Goal: Communication & Community: Answer question/provide support

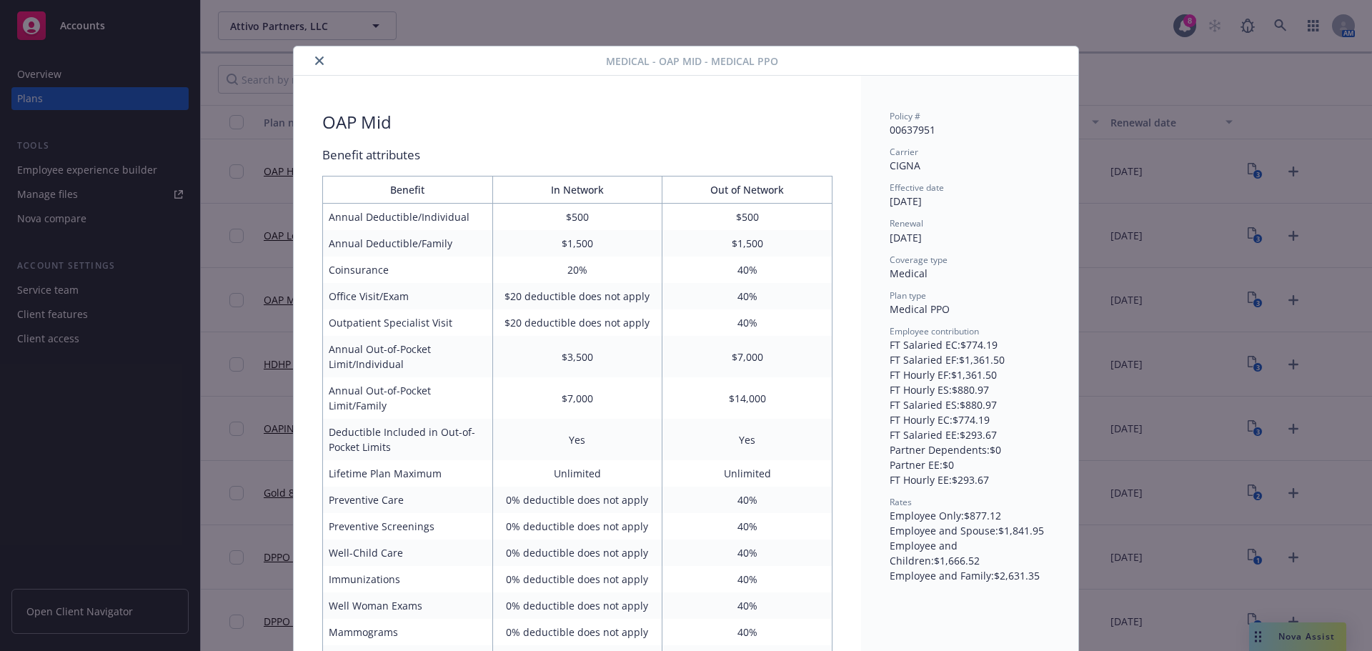
scroll to position [43, 0]
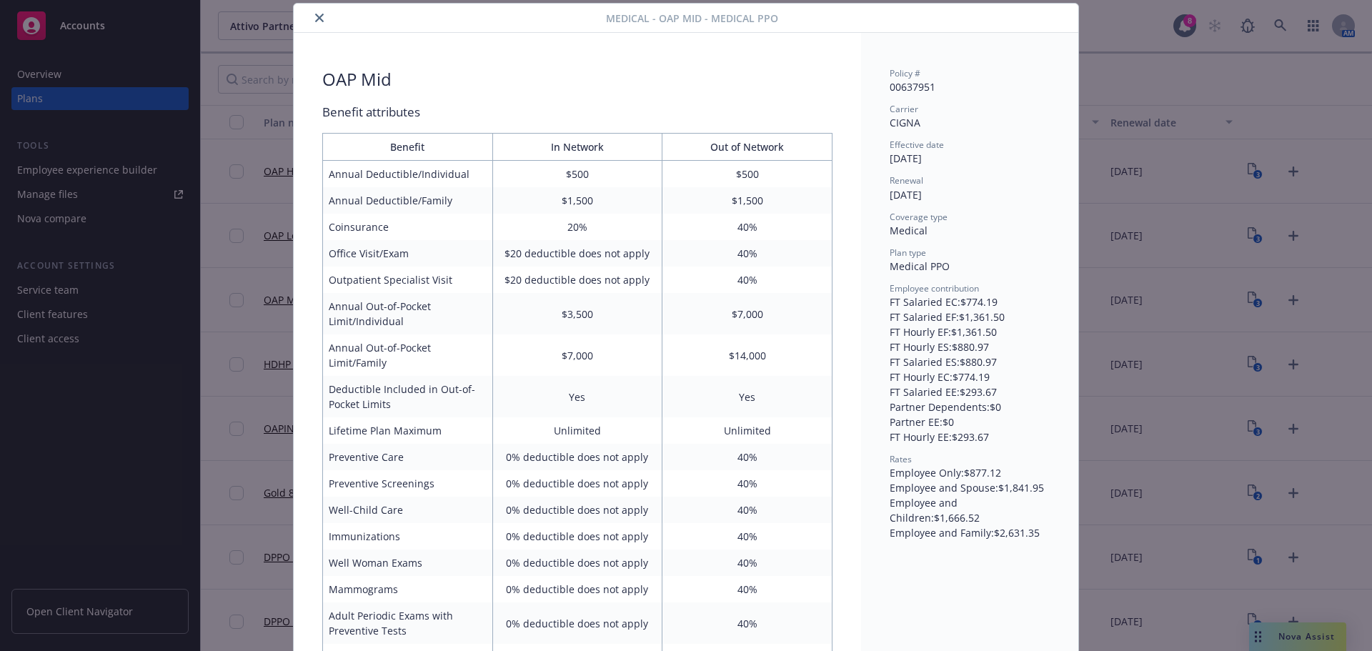
click at [315, 20] on icon "close" at bounding box center [319, 18] width 9 height 9
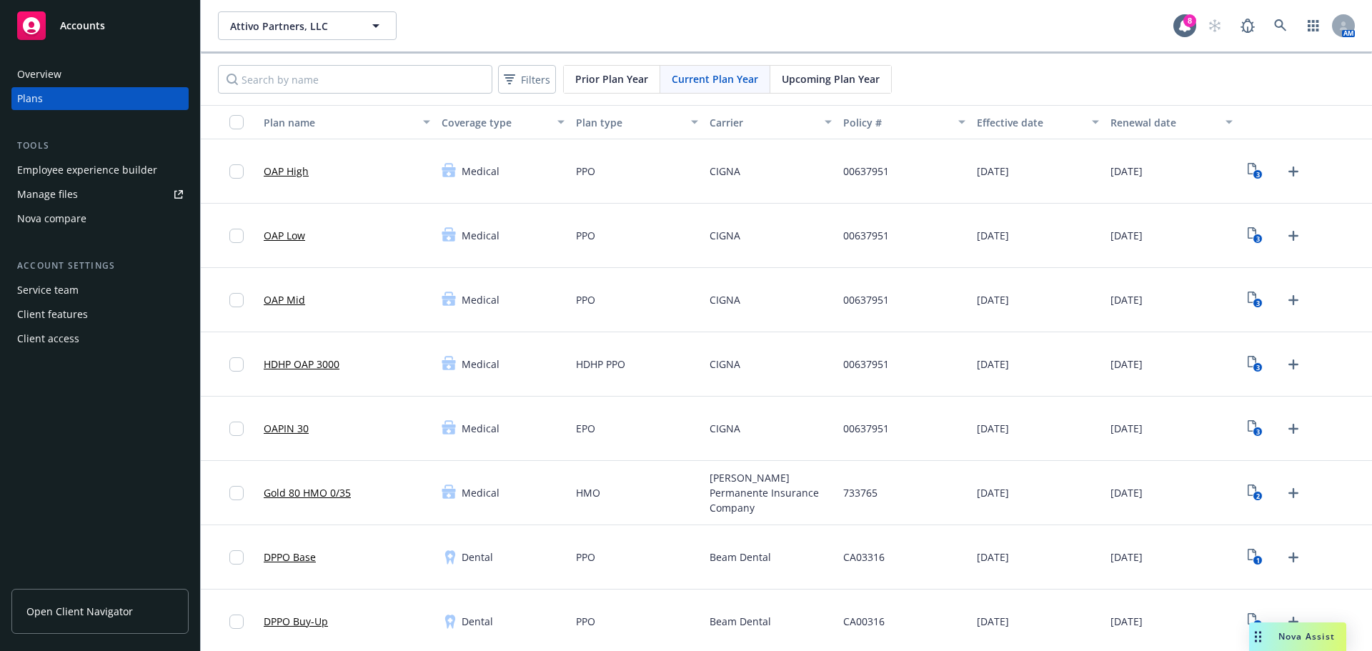
click at [277, 158] on div "OAP High" at bounding box center [286, 171] width 45 height 46
click at [277, 165] on link "OAP High" at bounding box center [286, 171] width 45 height 15
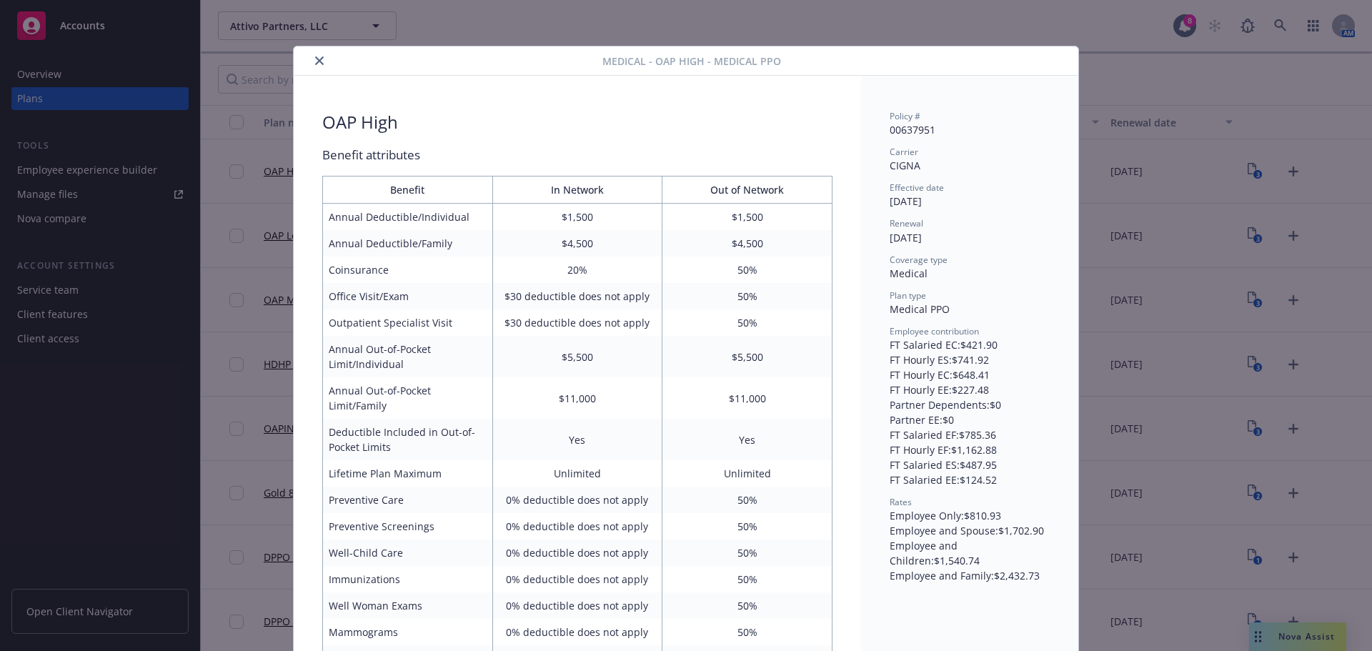
click at [320, 59] on button "close" at bounding box center [319, 60] width 17 height 17
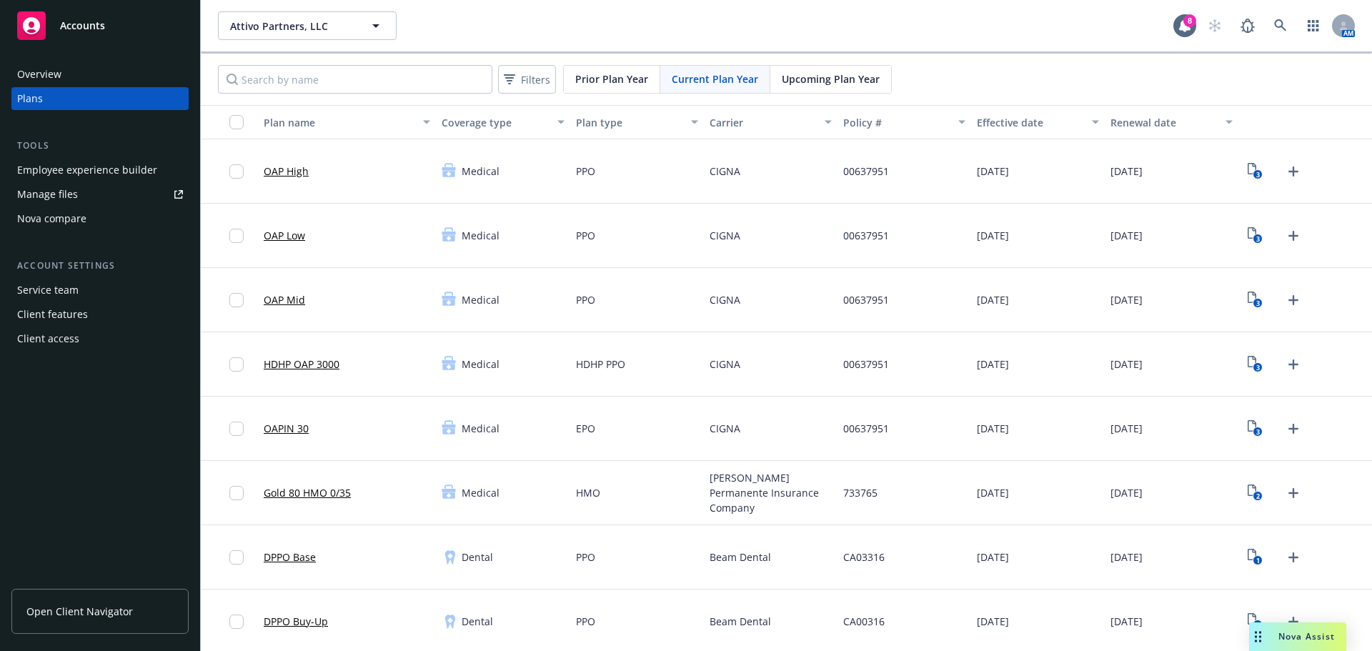
click at [84, 157] on div "Tools Employee experience builder Manage files Nova compare" at bounding box center [99, 184] width 177 height 91
click at [85, 166] on div "Employee experience builder" at bounding box center [87, 170] width 140 height 23
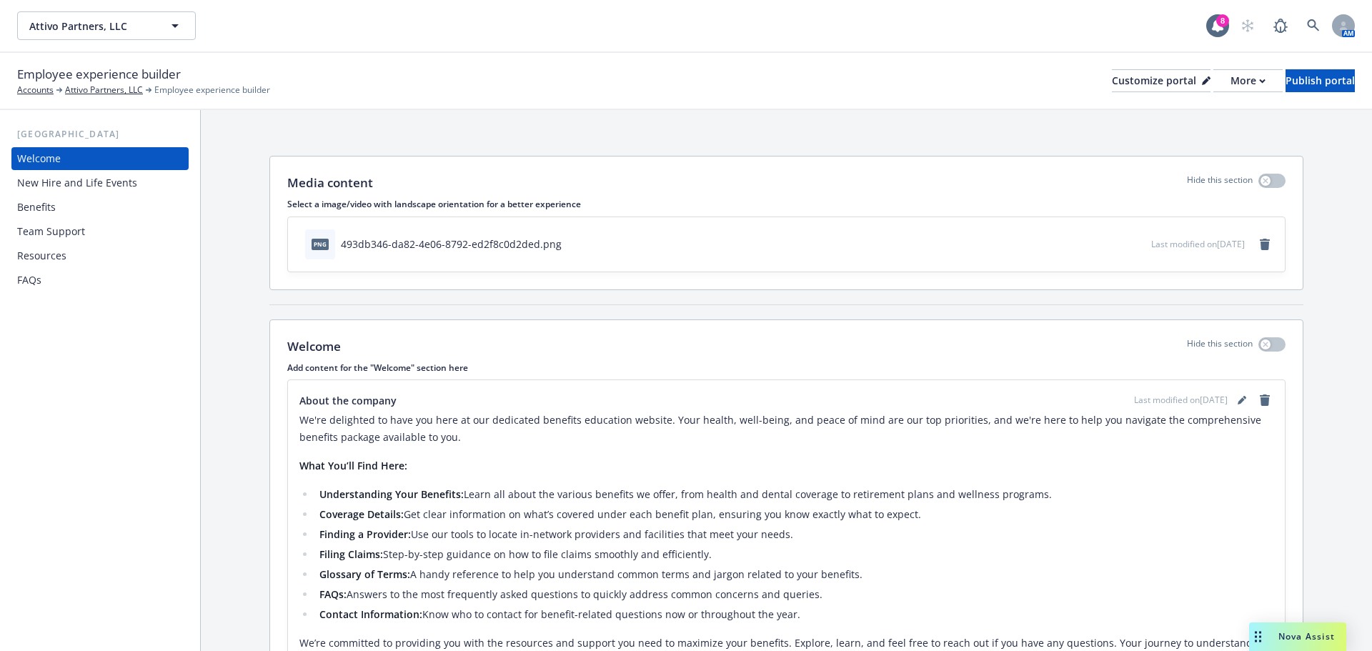
click at [51, 211] on div "Benefits" at bounding box center [36, 207] width 39 height 23
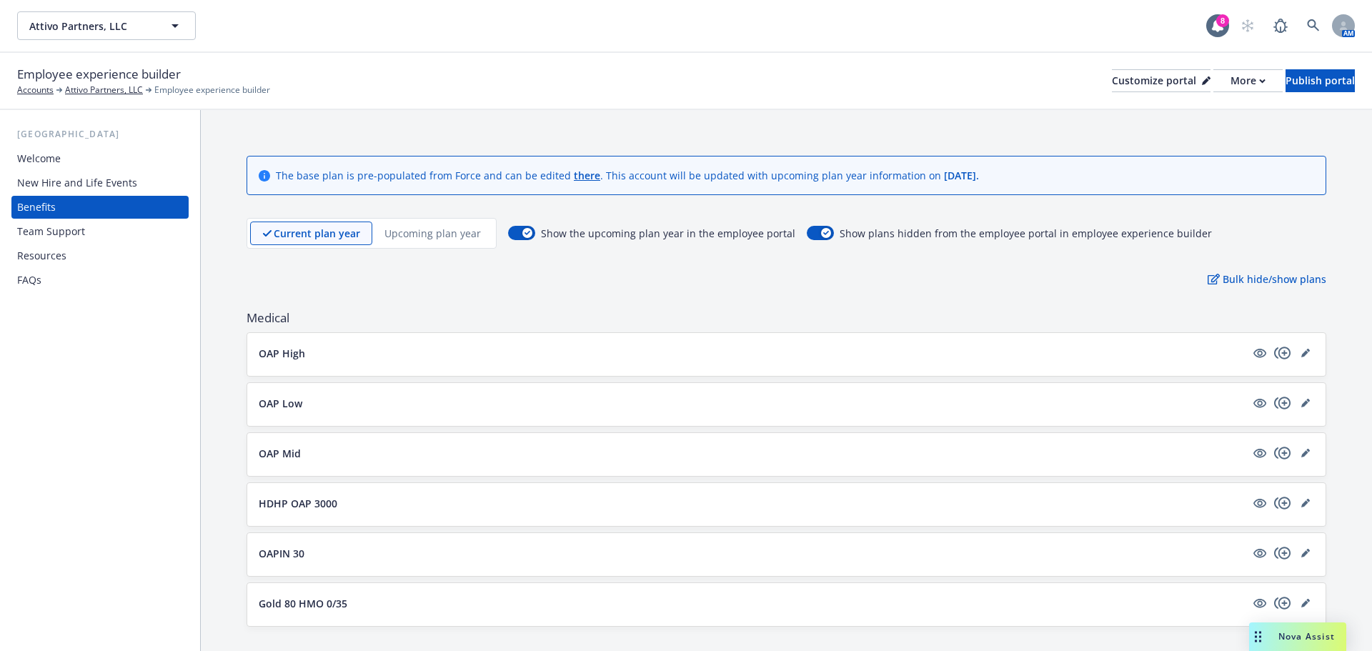
click at [483, 355] on button "OAP High" at bounding box center [752, 353] width 987 height 15
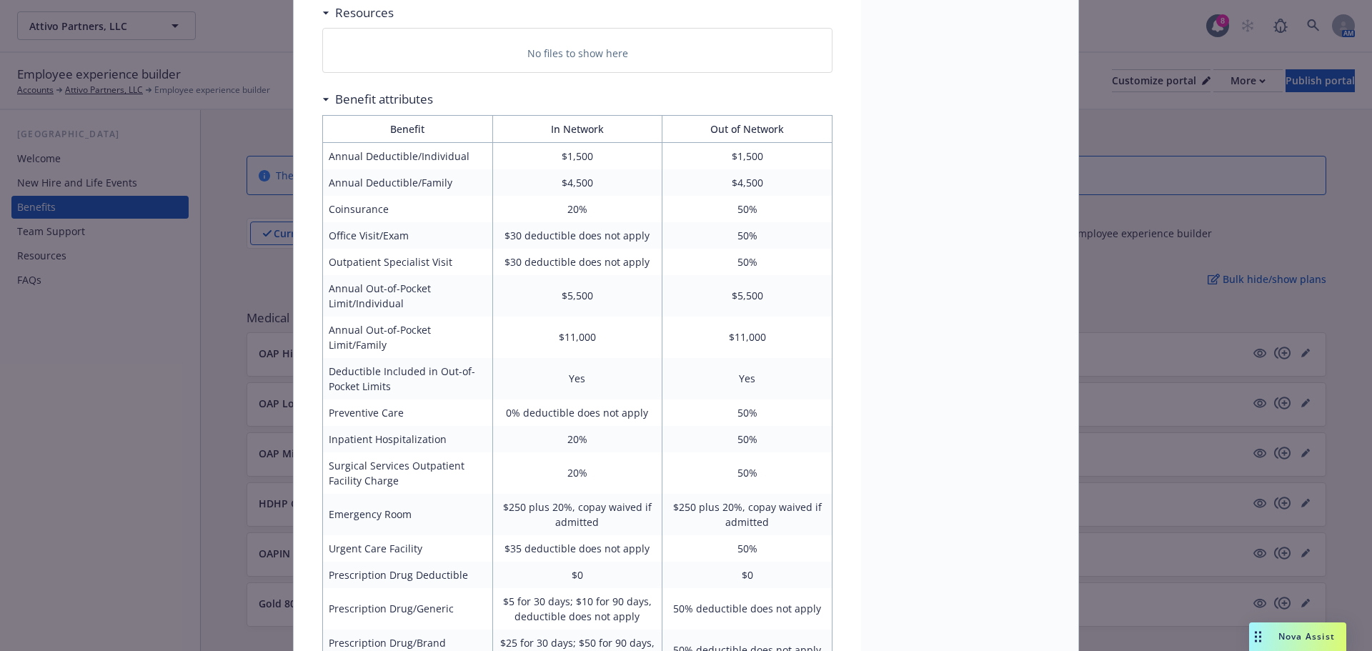
scroll to position [643, 0]
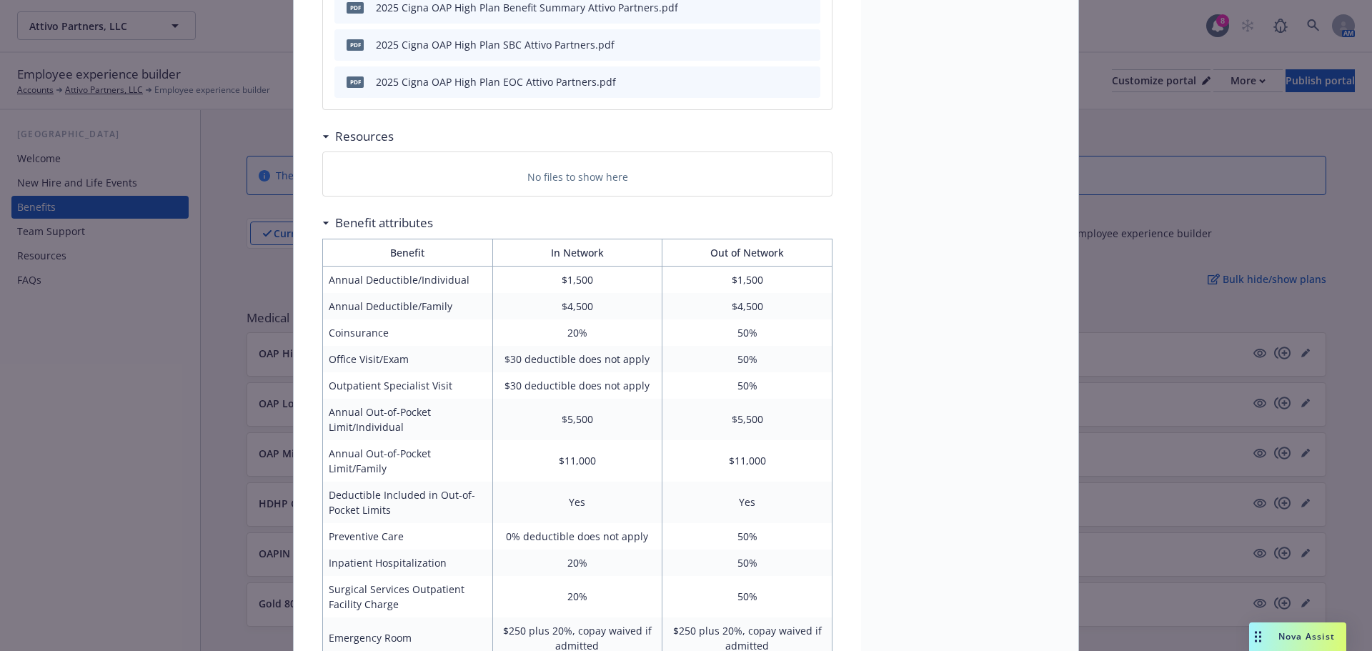
click at [322, 226] on div "Benefit attributes" at bounding box center [377, 223] width 111 height 19
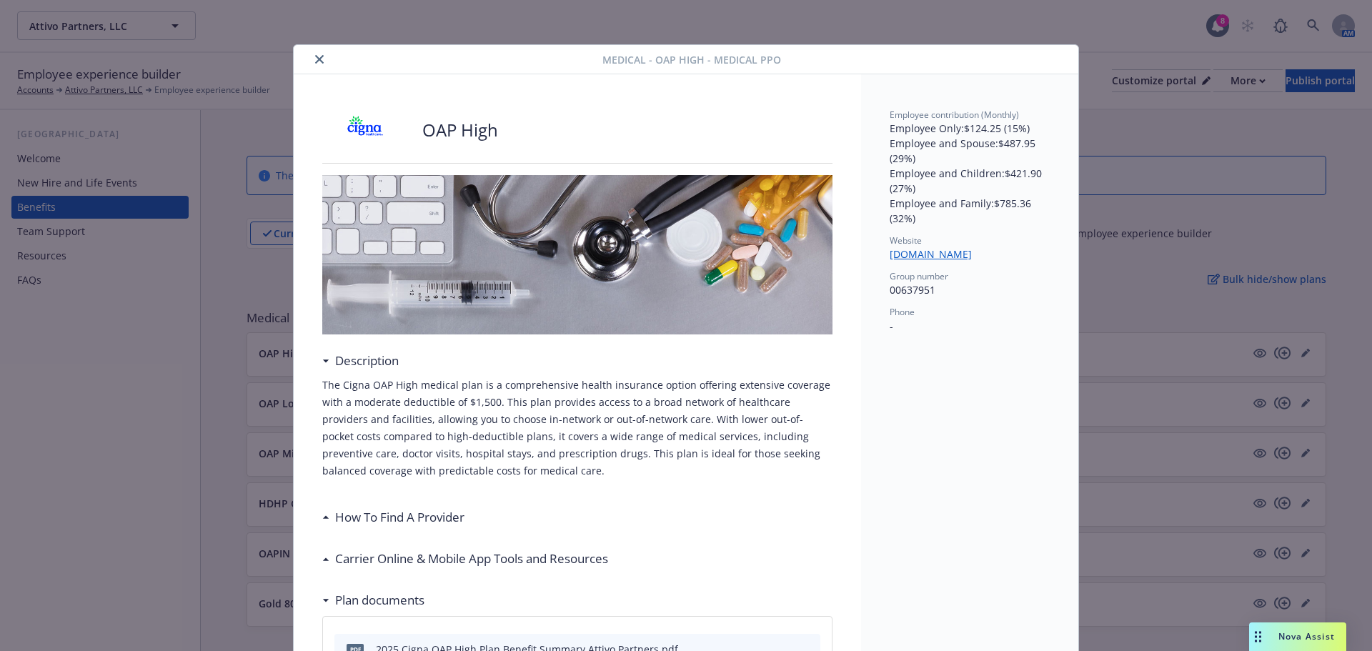
scroll to position [0, 0]
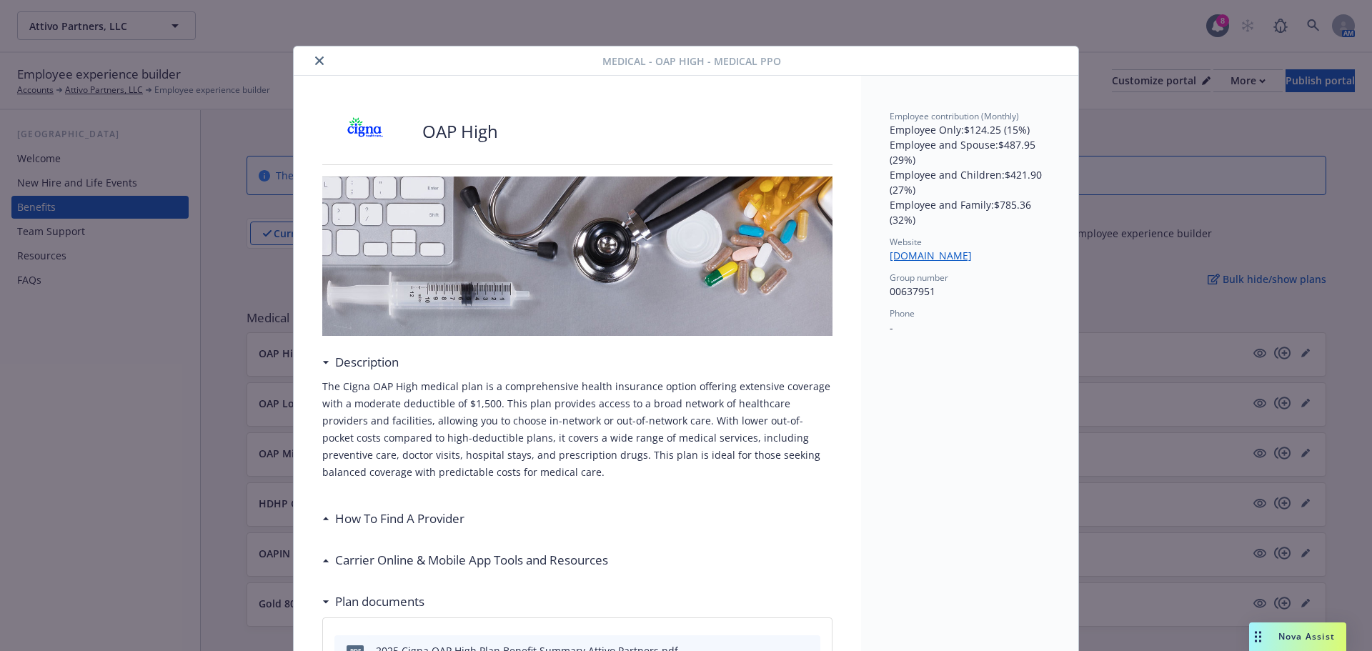
click at [315, 63] on icon "close" at bounding box center [319, 60] width 9 height 9
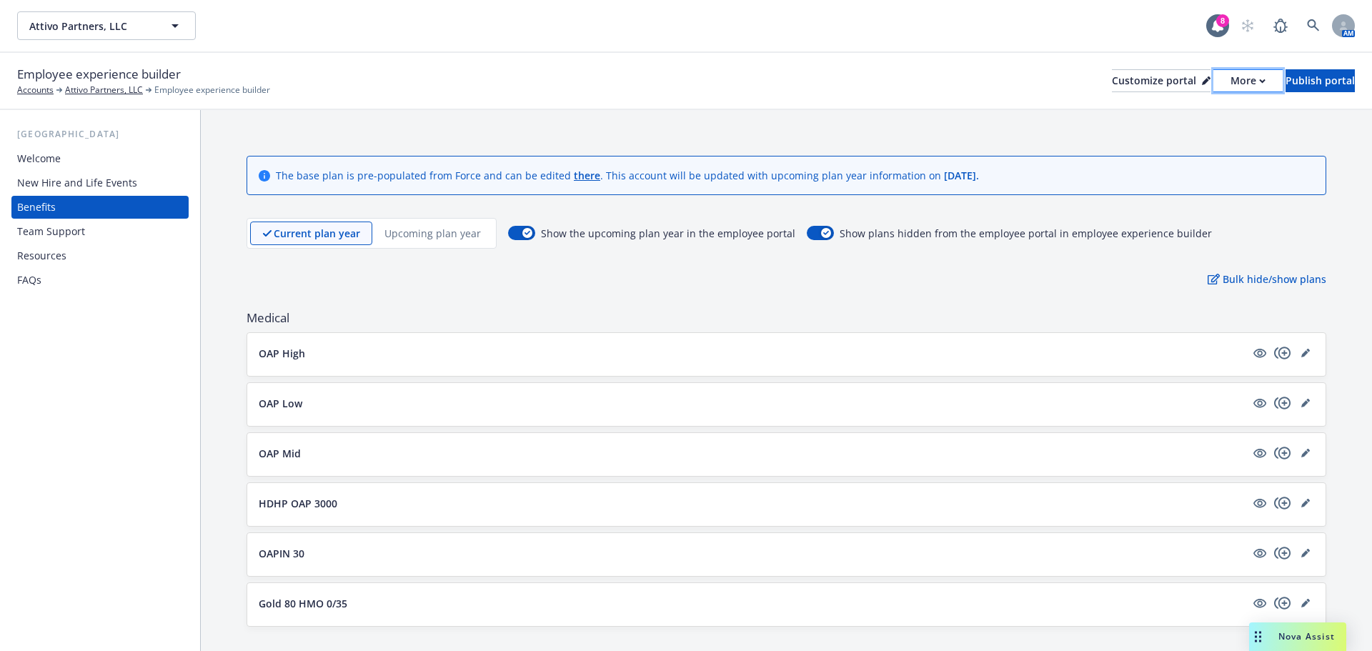
click at [1231, 75] on div "More" at bounding box center [1248, 80] width 35 height 21
click at [1196, 110] on link "Copy preview link" at bounding box center [1172, 113] width 130 height 29
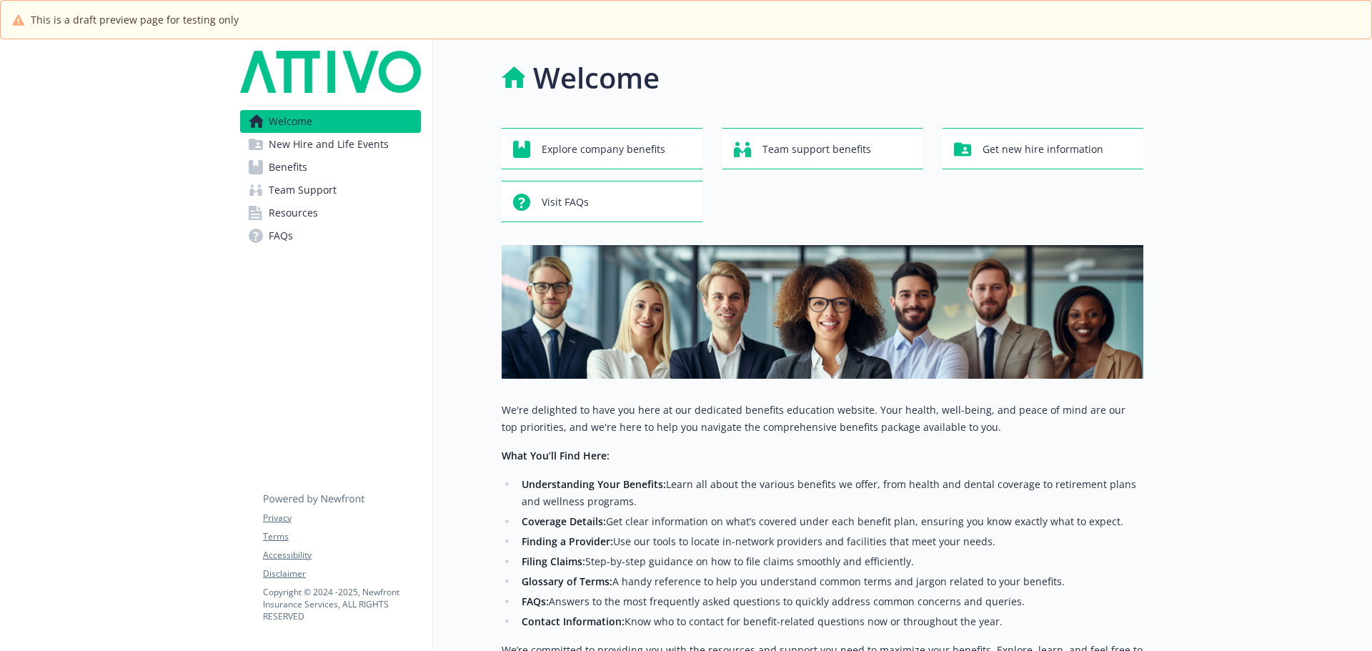
click at [331, 165] on link "Benefits" at bounding box center [330, 167] width 181 height 23
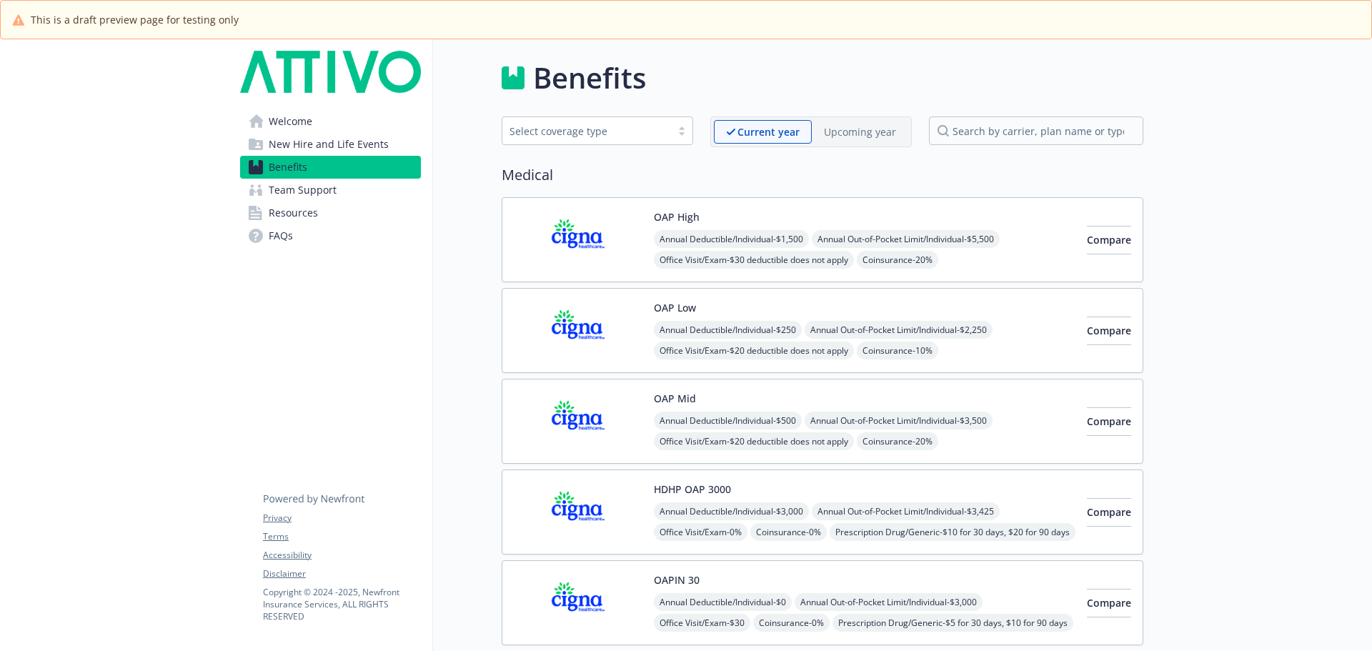
click at [751, 214] on div "OAP High Annual Deductible/Individual - $1,500 Annual Out-of-Pocket Limit/Indiv…" at bounding box center [865, 239] width 422 height 61
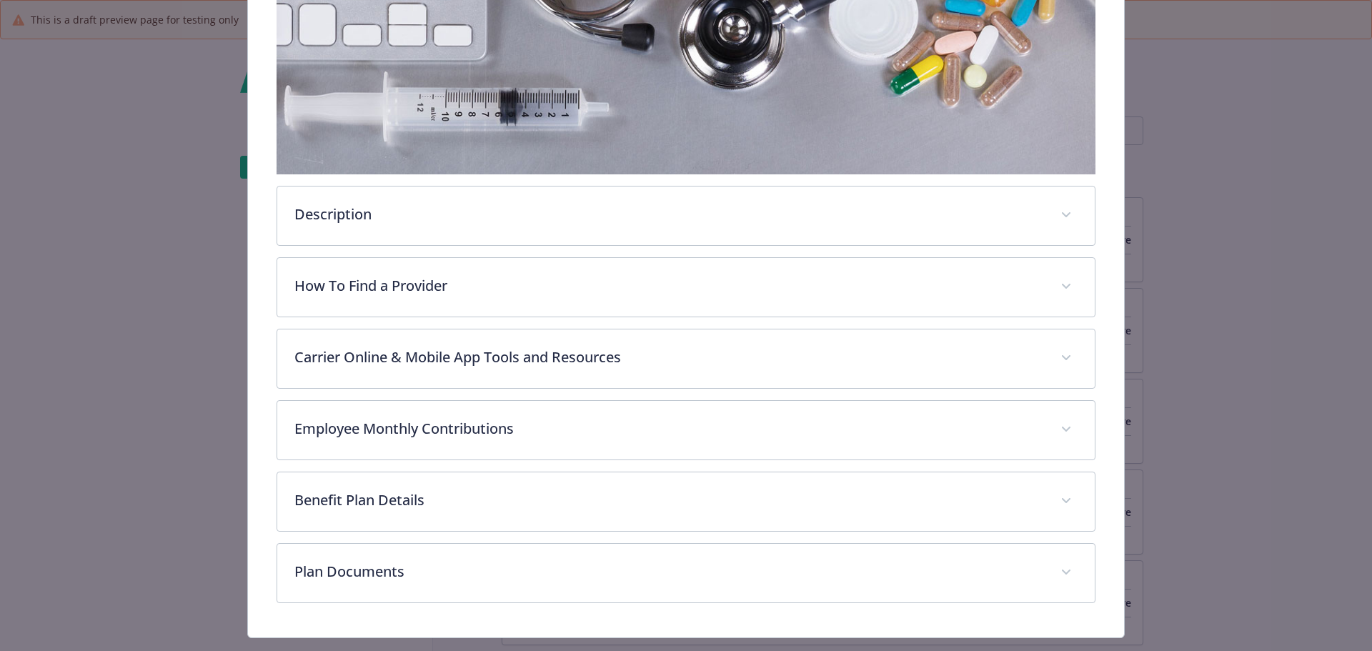
scroll to position [353, 0]
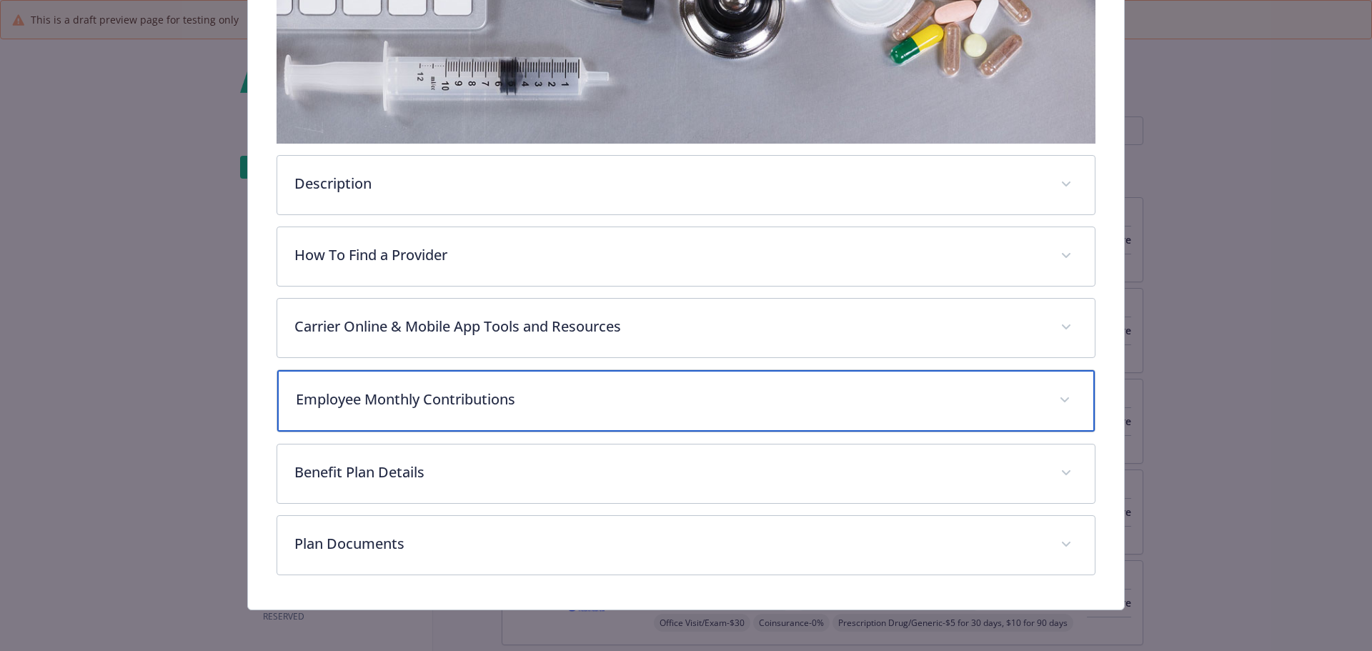
click at [422, 418] on div "Employee Monthly Contributions" at bounding box center [686, 400] width 818 height 61
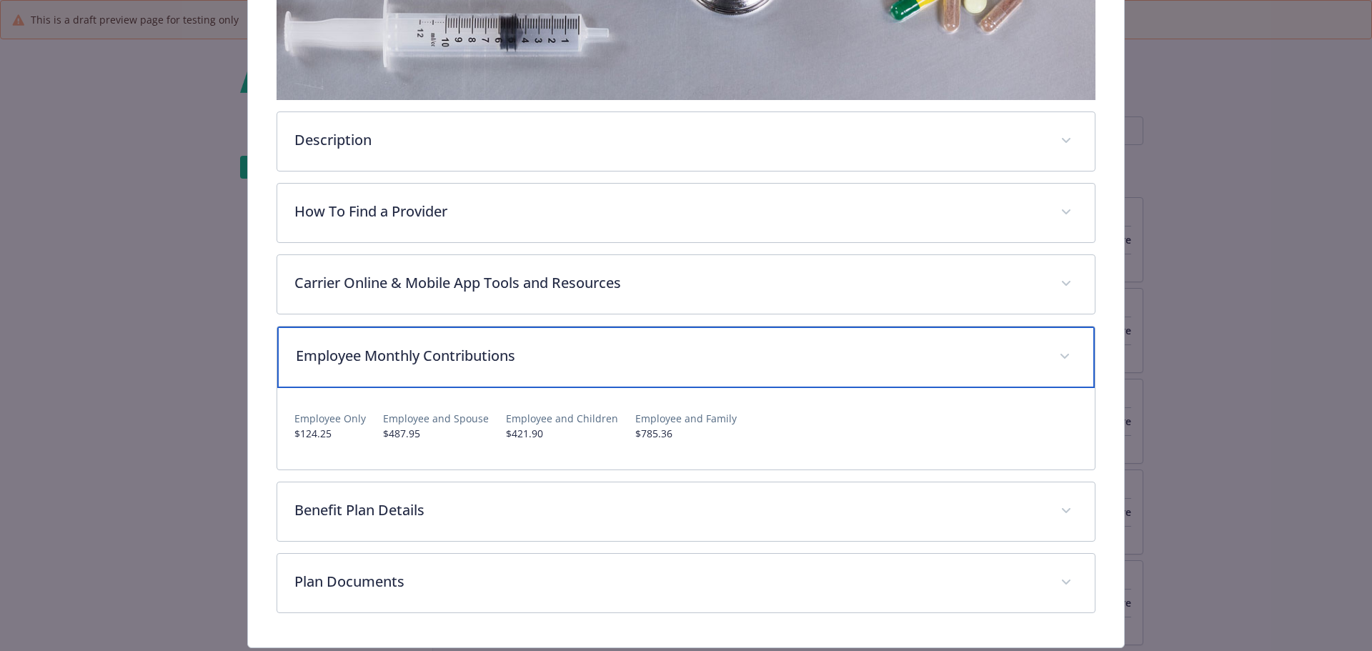
scroll to position [437, 0]
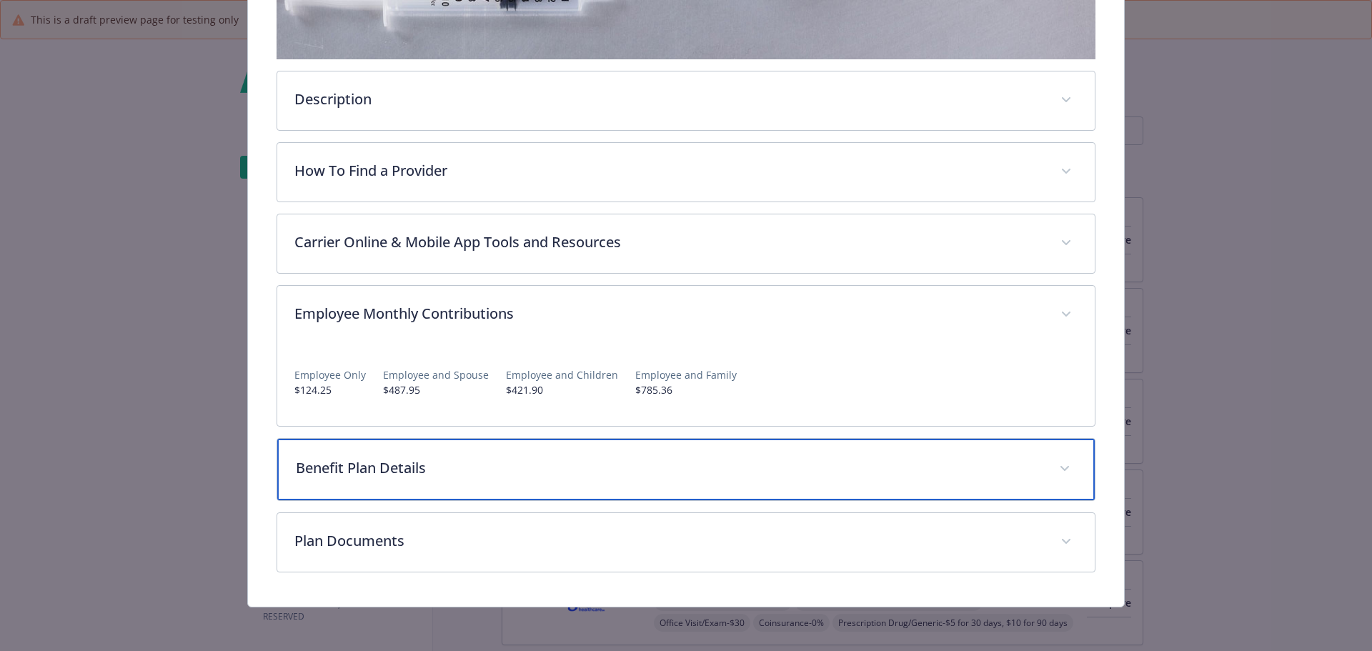
click at [392, 472] on p "Benefit Plan Details" at bounding box center [669, 467] width 747 height 21
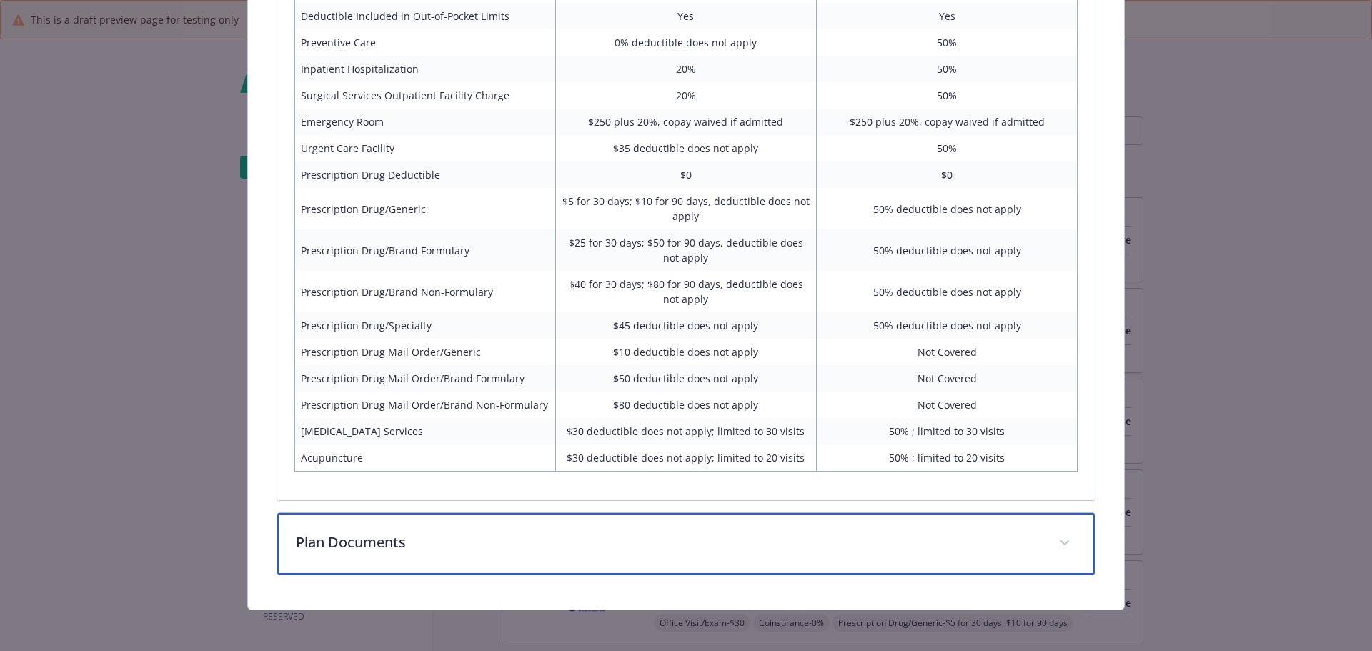
click at [443, 539] on p "Plan Documents" at bounding box center [669, 542] width 747 height 21
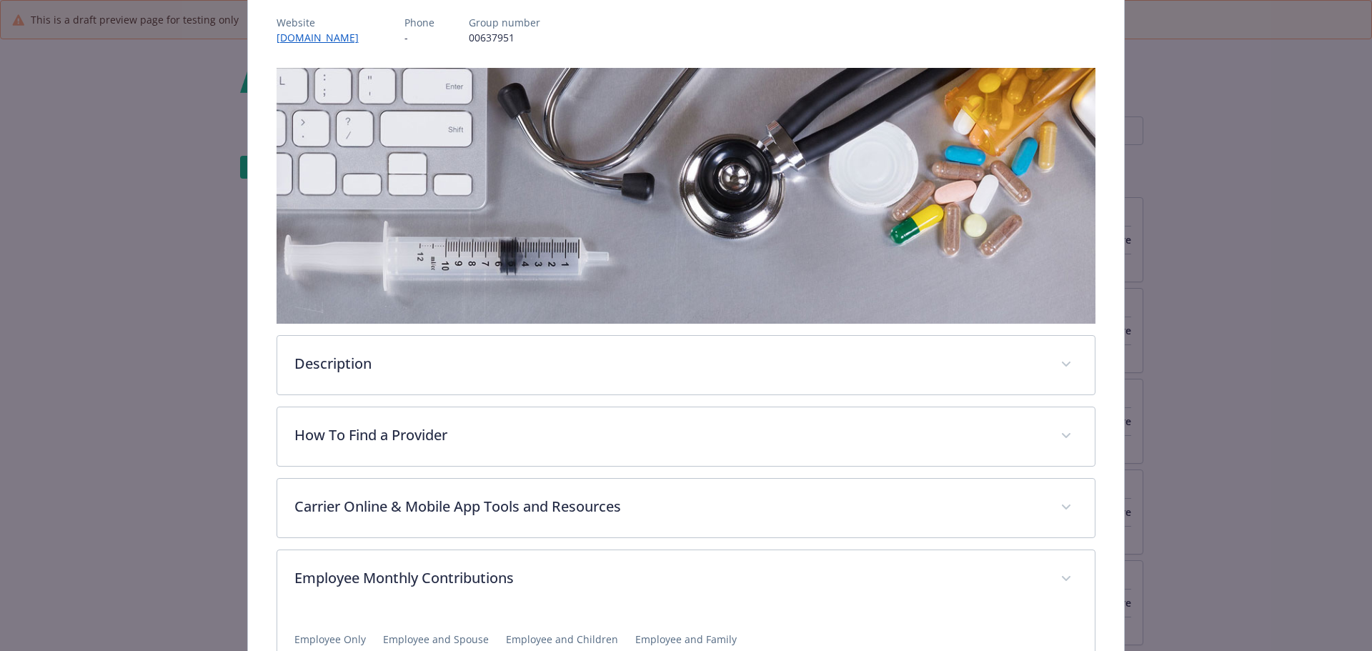
scroll to position [0, 0]
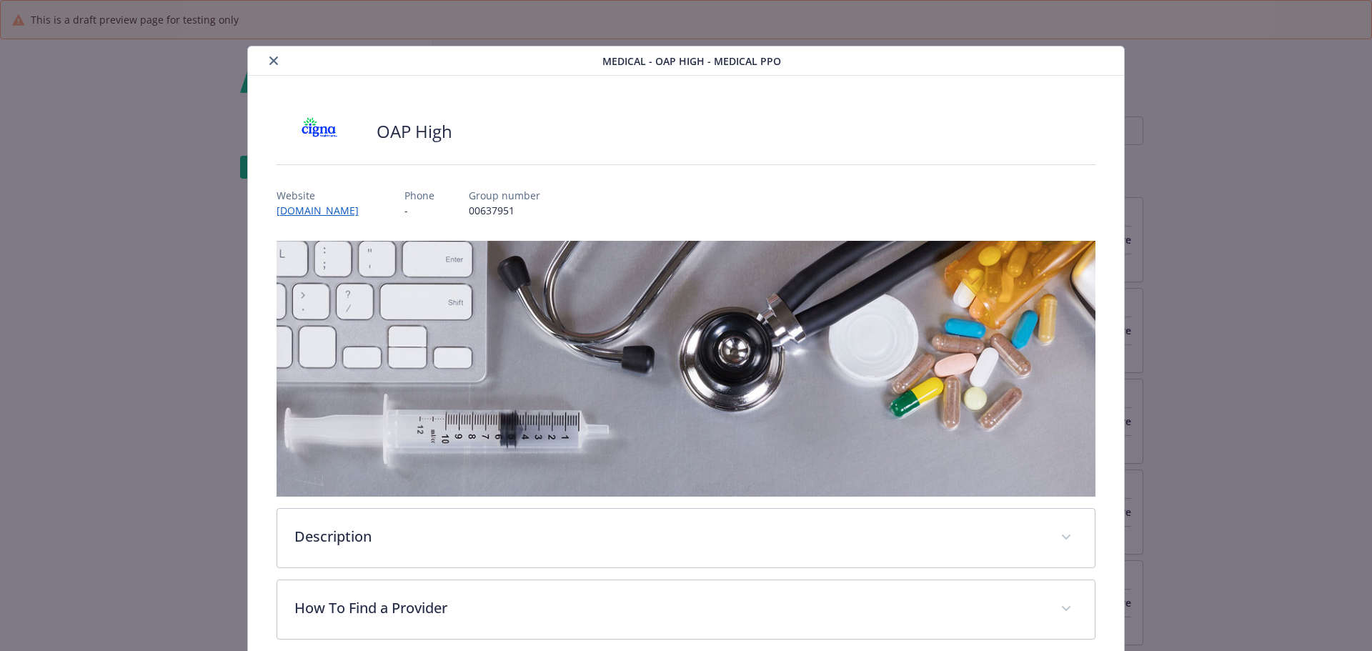
click at [273, 62] on icon "close" at bounding box center [273, 60] width 9 height 9
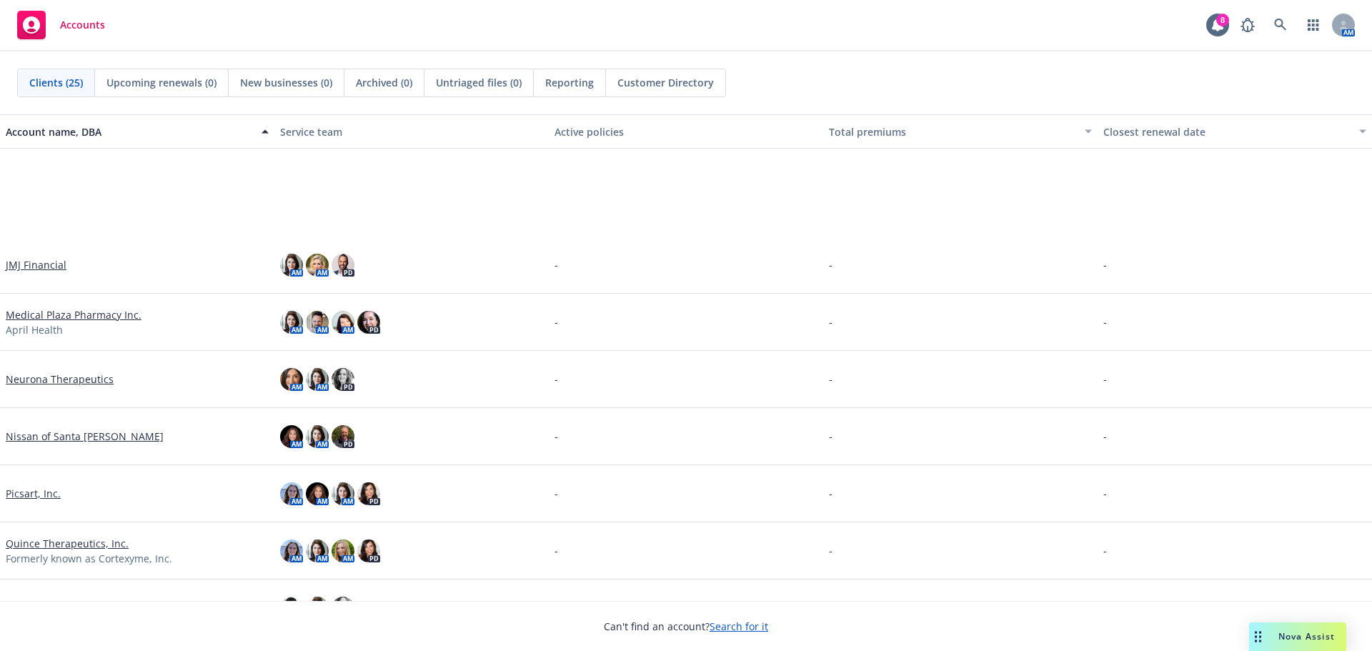
scroll to position [977, 0]
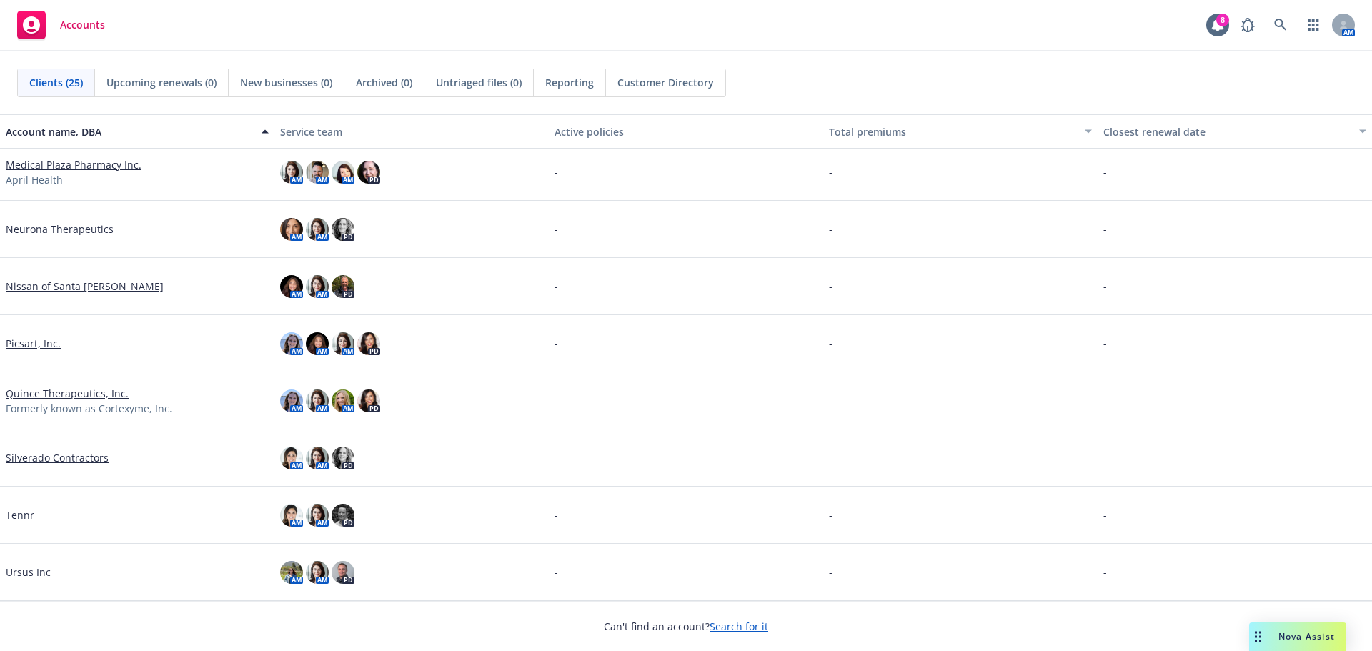
click at [67, 235] on link "Neurona Therapeutics" at bounding box center [60, 229] width 108 height 15
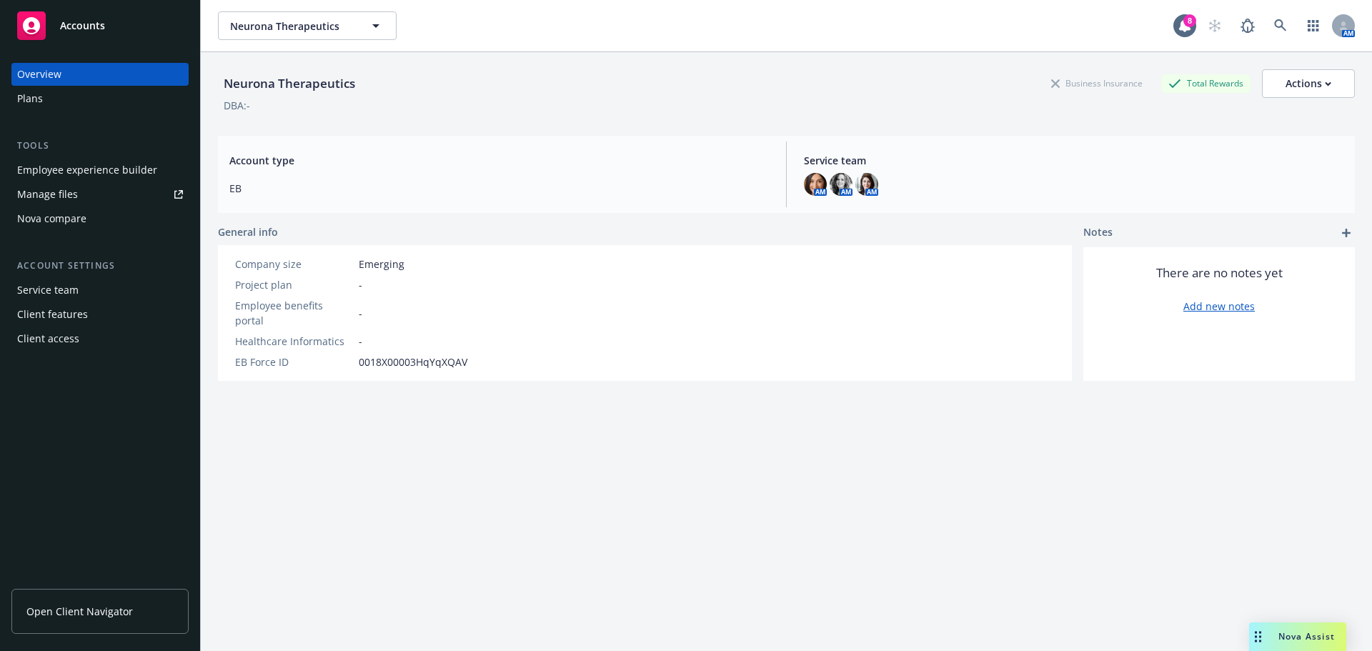
click at [40, 104] on div "Plans" at bounding box center [30, 98] width 26 height 23
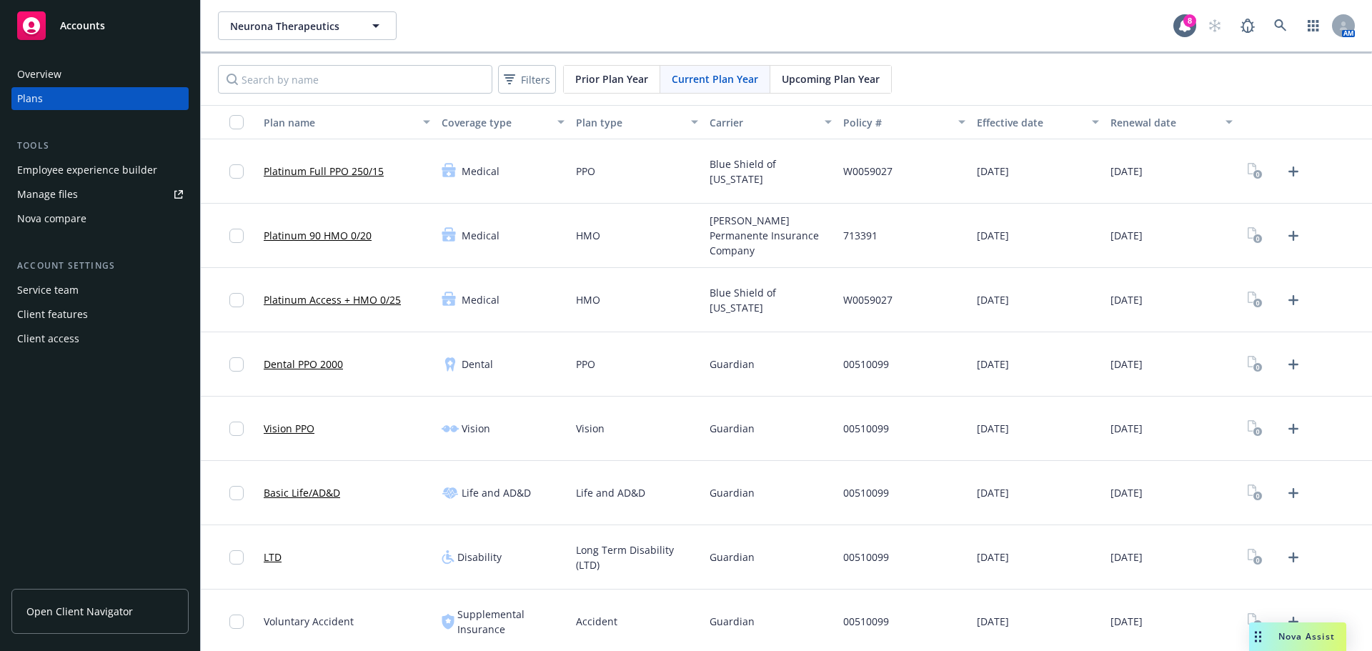
click at [1240, 640] on div at bounding box center [1306, 622] width 134 height 64
click at [1266, 643] on div "Drag to move" at bounding box center [1258, 637] width 18 height 29
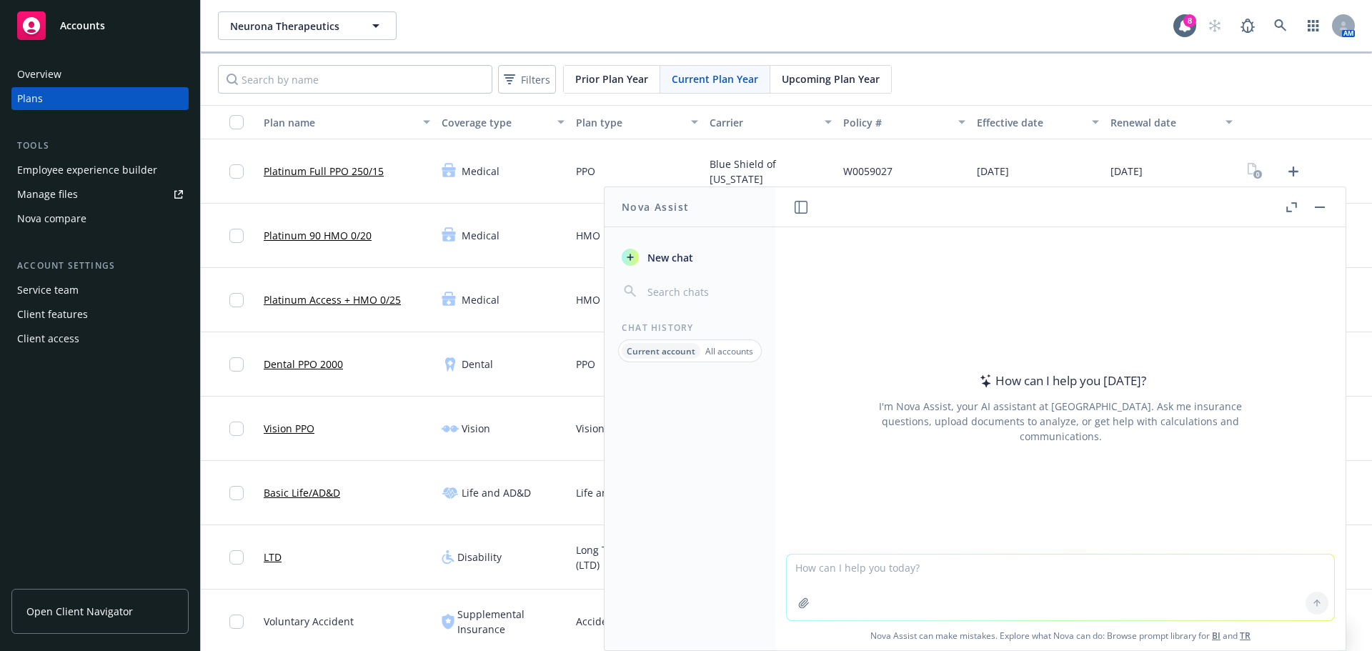
click at [877, 588] on textarea at bounding box center [1061, 588] width 548 height 66
paste textarea "Hi, I wanted to let you know that Thomas has left the company, so you can reach…"
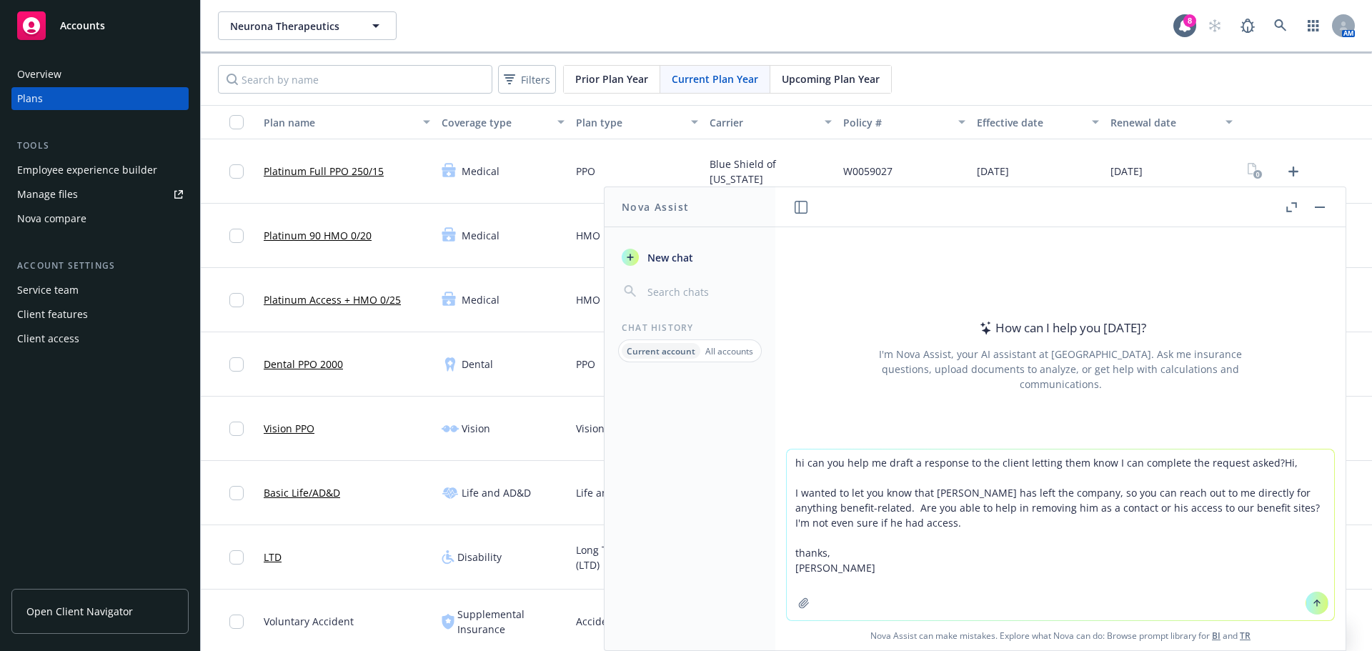
type textarea "hi can you help me draft a response to the client letting them know I can compl…"
click at [1312, 601] on icon at bounding box center [1317, 603] width 10 height 10
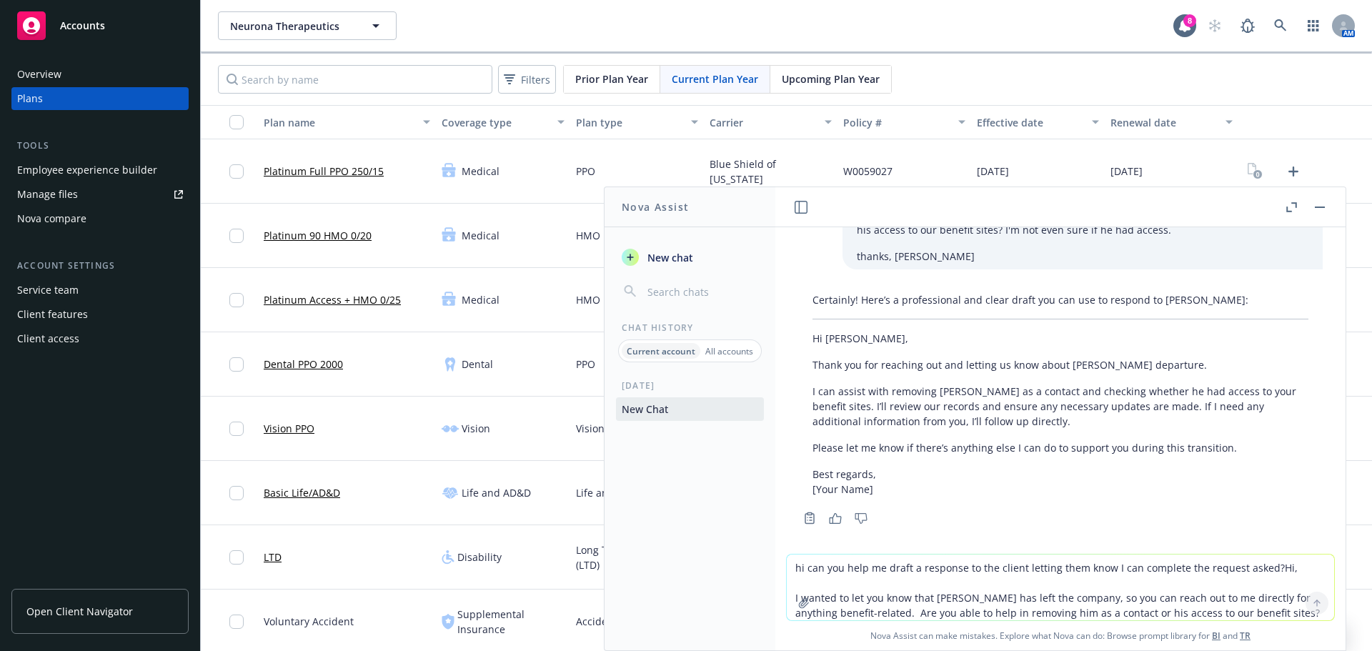
scroll to position [102, 0]
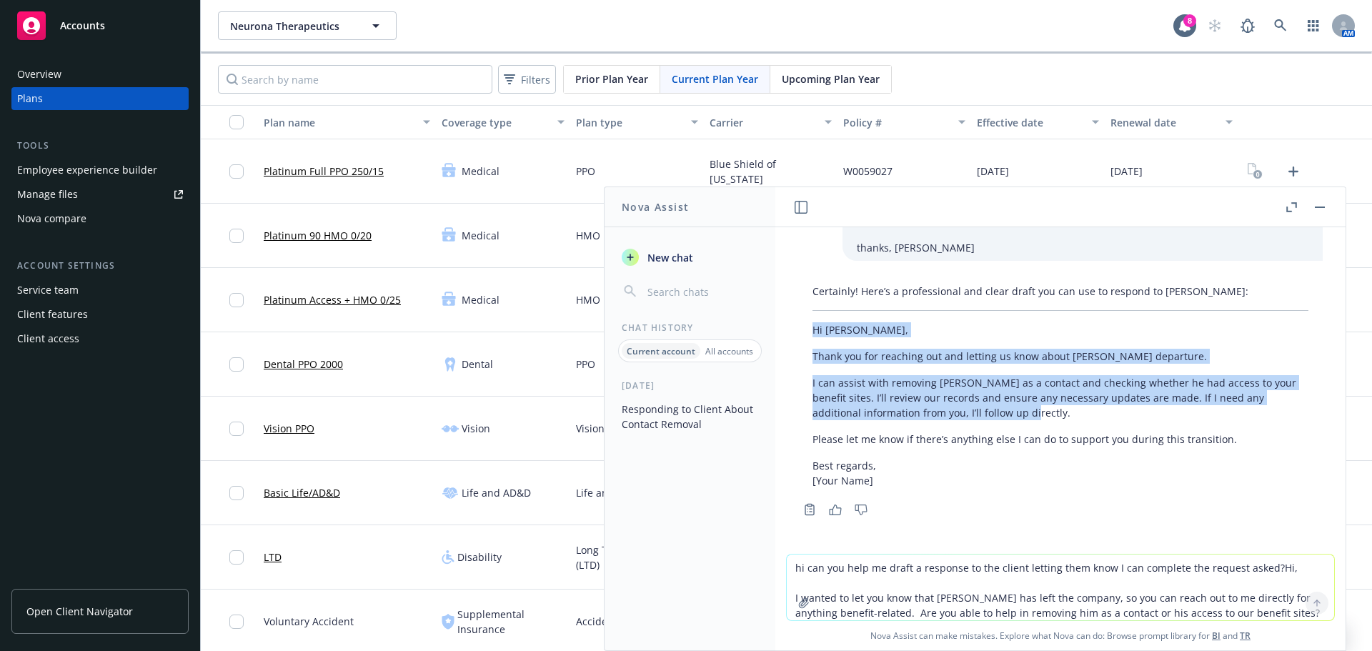
drag, startPoint x: 810, startPoint y: 326, endPoint x: 1037, endPoint y: 420, distance: 245.8
click at [1037, 420] on div "Certainly! Here’s a professional and clear draft you can use to respond to Kris…" at bounding box center [1060, 386] width 525 height 216
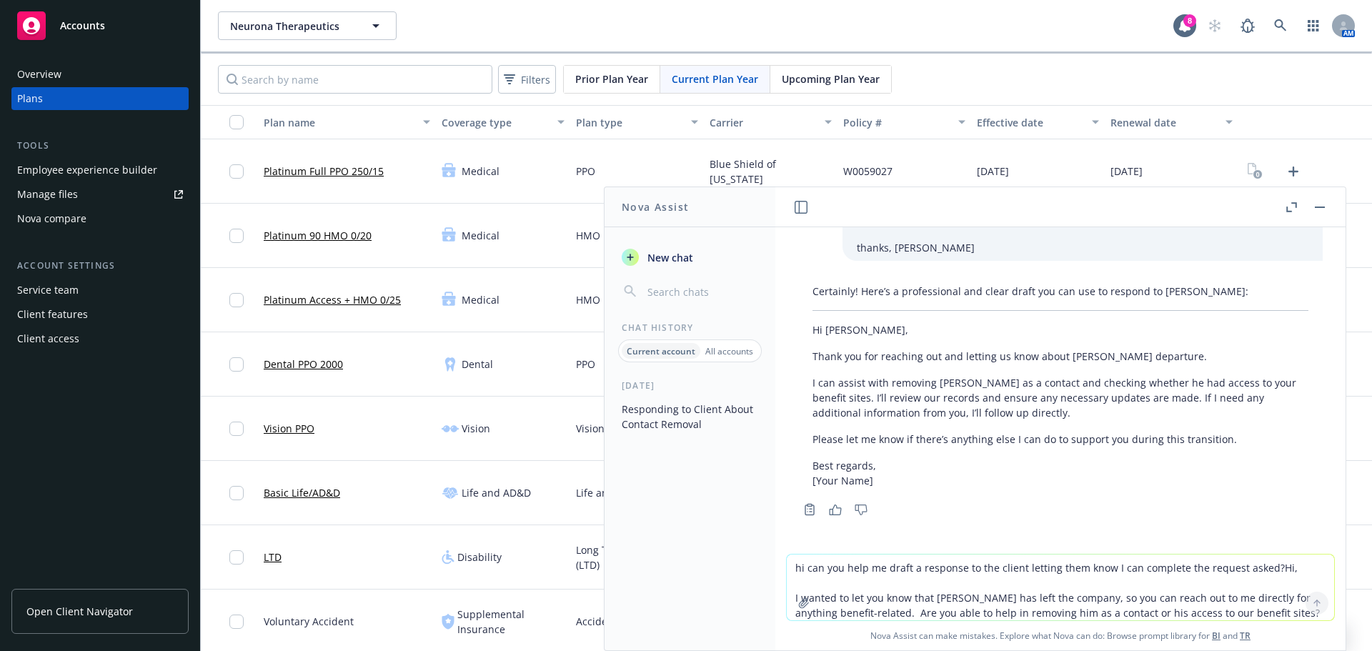
click at [1037, 435] on p "Please let me know if there’s anything else I can do to support you during this…" at bounding box center [1061, 439] width 496 height 15
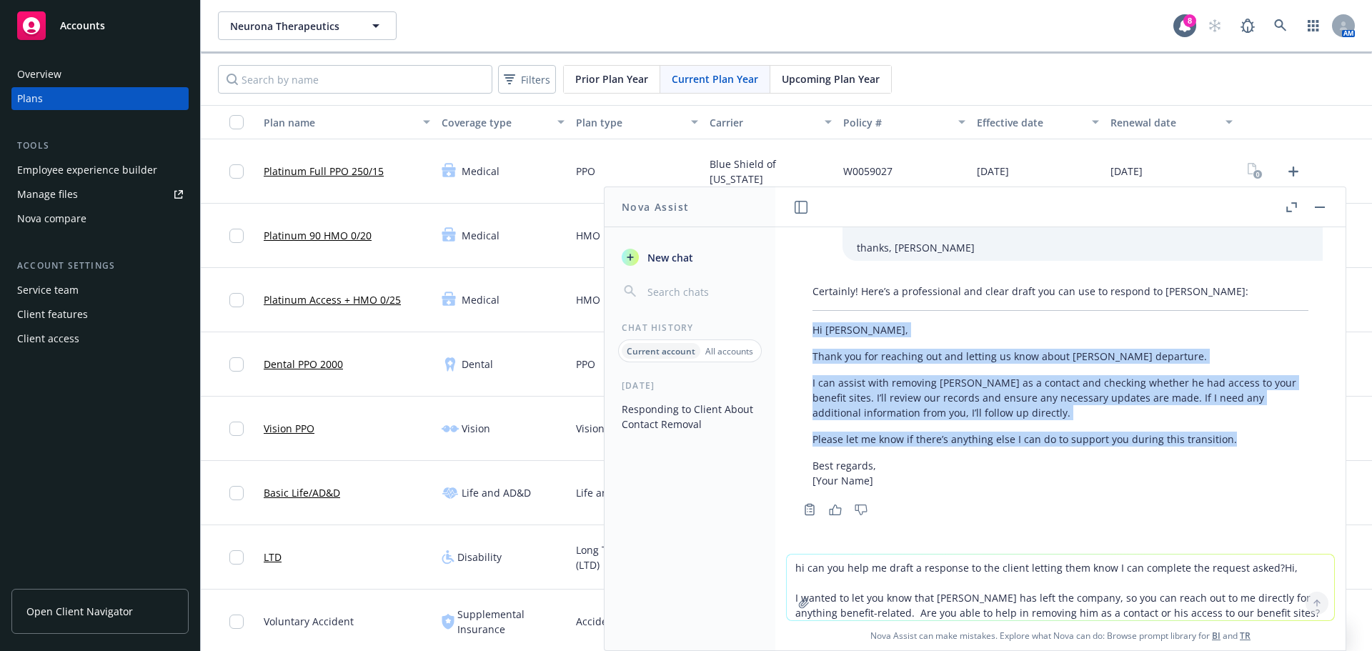
drag, startPoint x: 1232, startPoint y: 435, endPoint x: 801, endPoint y: 331, distance: 442.8
click at [801, 331] on div "Certainly! Here’s a professional and clear draft you can use to respond to Kris…" at bounding box center [1060, 386] width 525 height 216
copy div "Hi Kristen, Thank you for reaching out and letting us know about Thomas’s depar…"
click at [1313, 207] on button "button" at bounding box center [1320, 207] width 17 height 17
